Goal: Information Seeking & Learning: Find specific fact

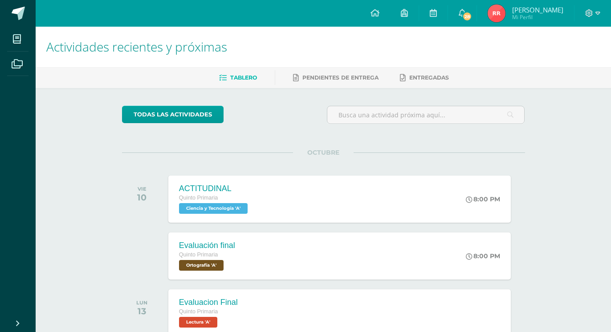
click at [583, 11] on div at bounding box center [592, 13] width 36 height 27
click at [591, 11] on icon at bounding box center [589, 13] width 8 height 8
click at [567, 60] on span "Cerrar sesión" at bounding box center [569, 61] width 40 height 8
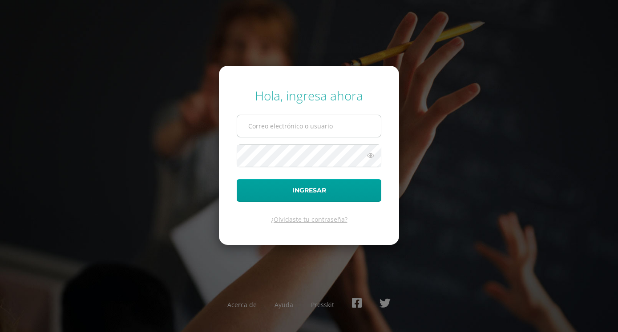
click at [308, 130] on input "text" at bounding box center [309, 126] width 144 height 22
click at [298, 121] on input "2018" at bounding box center [309, 126] width 144 height 22
type input "2"
type input "20180058@fatima.edu.gt"
click at [369, 154] on icon at bounding box center [371, 155] width 12 height 11
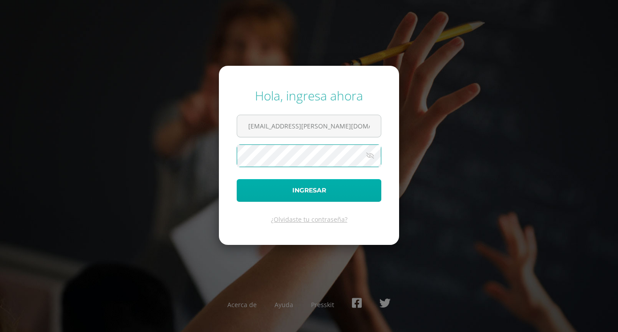
drag, startPoint x: 364, startPoint y: 205, endPoint x: 362, endPoint y: 195, distance: 10.0
click at [364, 201] on form "Hola, ingresa ahora 20180058@fatima.edu.gt Ingresar ¿Olvidaste tu contraseña?" at bounding box center [309, 155] width 180 height 179
click at [362, 195] on button "Ingresar" at bounding box center [309, 190] width 145 height 23
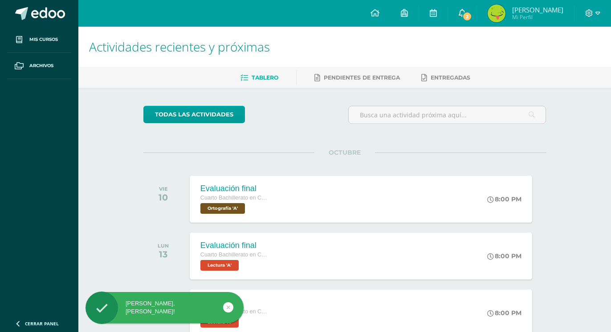
click at [466, 15] on icon at bounding box center [461, 13] width 7 height 8
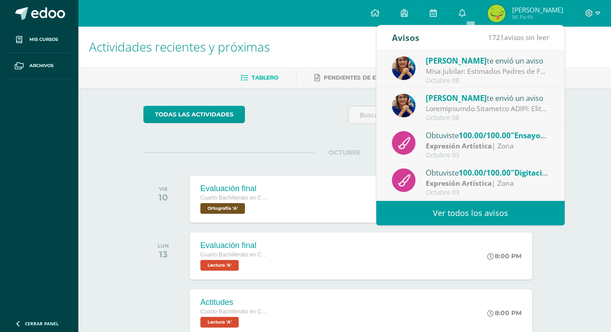
click at [476, 210] on link "Ver todos los avisos" at bounding box center [470, 213] width 188 height 24
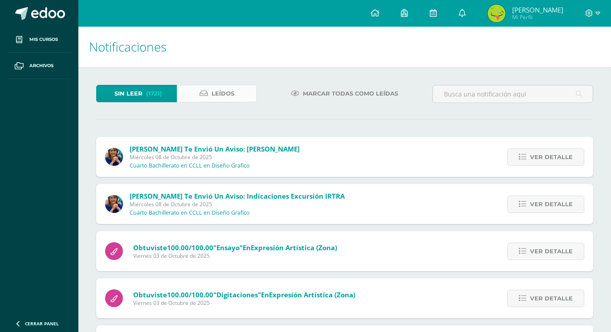
click at [242, 98] on link "Leídos" at bounding box center [217, 93] width 81 height 17
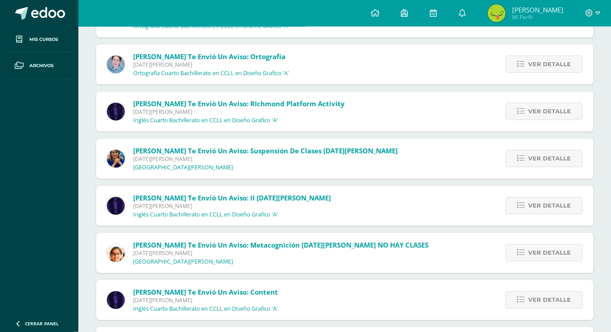
scroll to position [6509, 0]
click at [530, 103] on span "Ver detalle" at bounding box center [549, 111] width 43 height 16
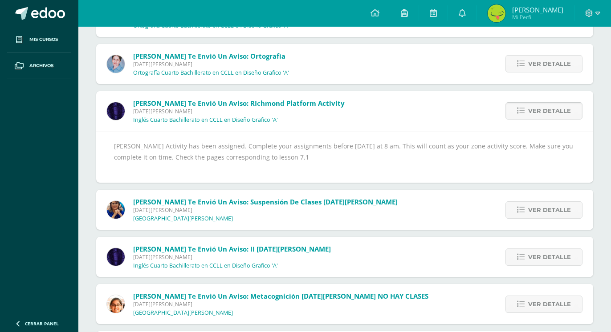
click at [530, 103] on span "Ver detalle" at bounding box center [549, 111] width 43 height 16
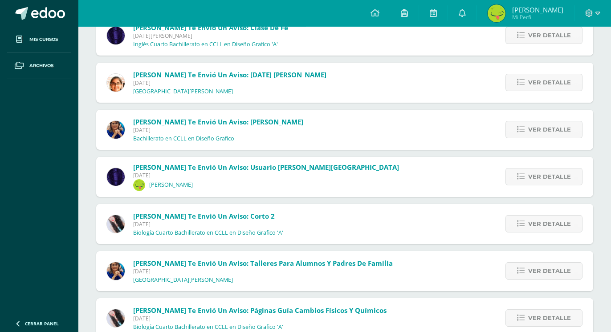
scroll to position [7362, 0]
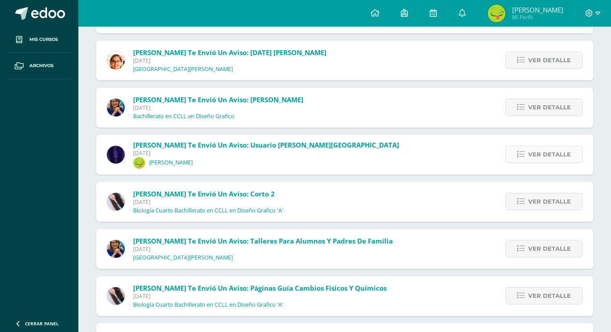
click at [546, 146] on span "Ver detalle" at bounding box center [549, 154] width 43 height 16
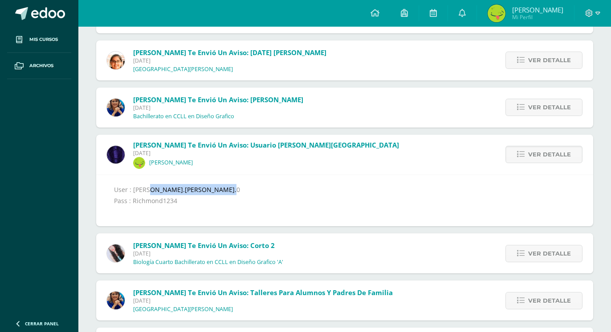
drag, startPoint x: 198, startPoint y: 170, endPoint x: 133, endPoint y: 172, distance: 65.9
click at [133, 184] on div "User : [PERSON_NAME].[PERSON_NAME].0 Pass : Richmond1234" at bounding box center [344, 201] width 461 height 34
copy div "sofiagabriela.[PERSON_NAME].0"
drag, startPoint x: 175, startPoint y: 182, endPoint x: 134, endPoint y: 184, distance: 41.4
click at [134, 184] on div "User : [PERSON_NAME].[PERSON_NAME].0 Pass : Richmond1234" at bounding box center [344, 201] width 461 height 34
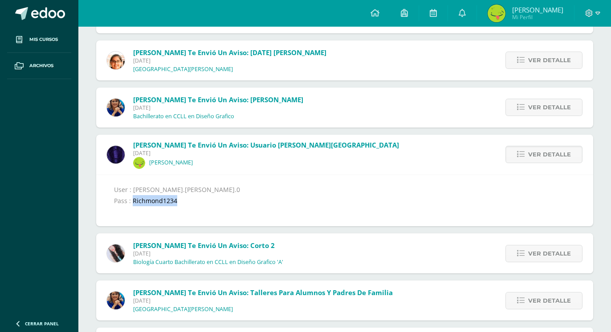
copy div "Richmond1234"
